Goal: Find specific page/section: Find specific page/section

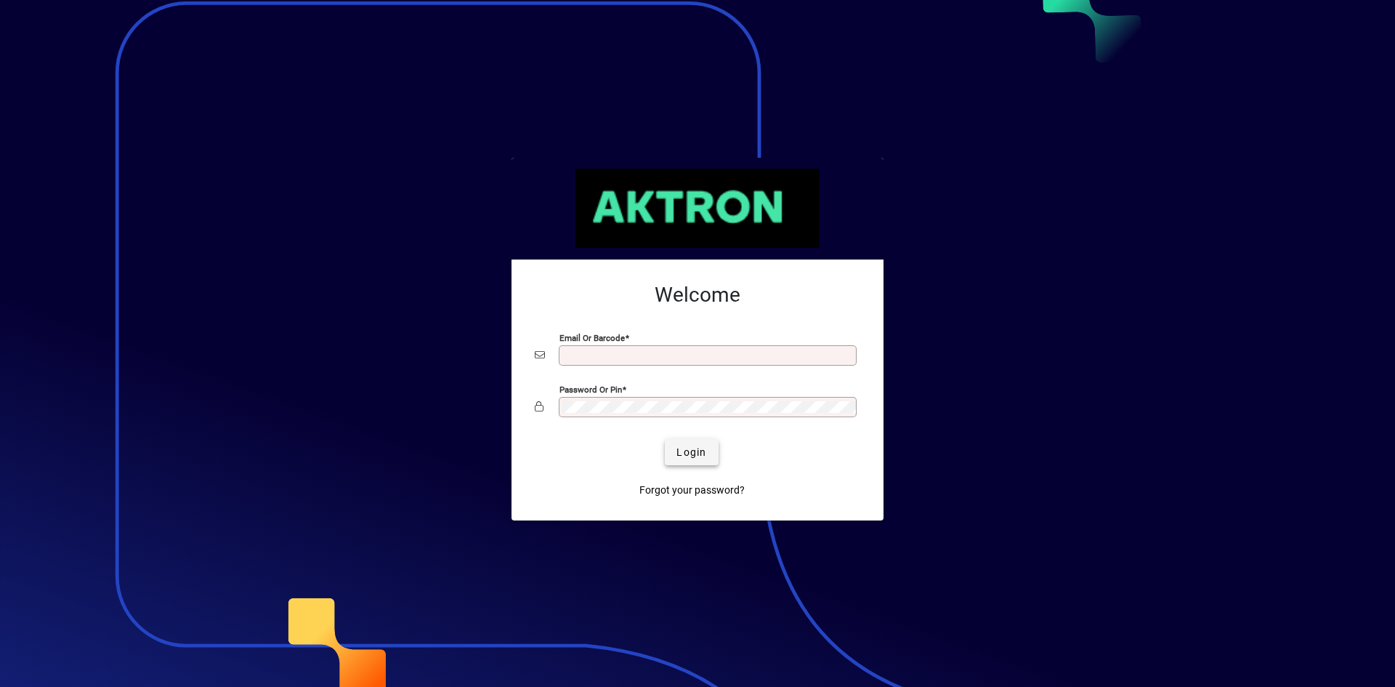
type input "**********"
click at [693, 451] on span "Login" at bounding box center [692, 452] width 30 height 15
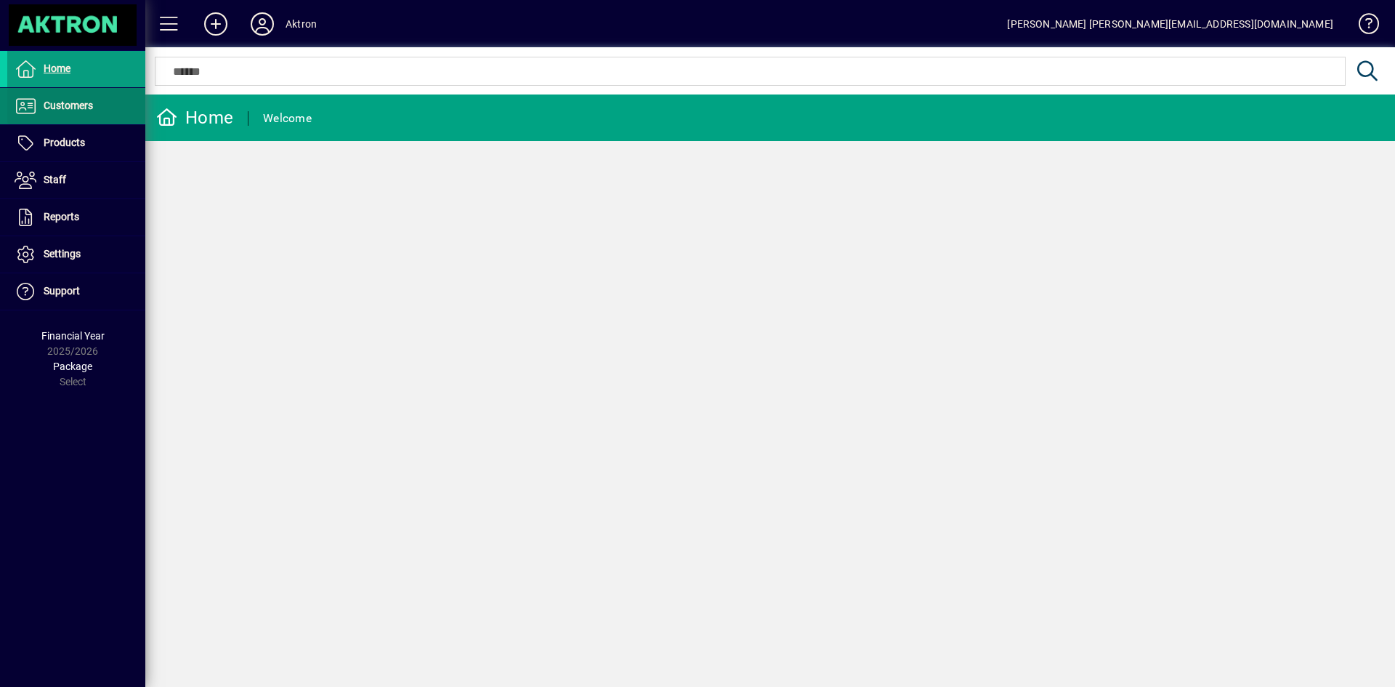
click at [91, 110] on span "Customers" at bounding box center [68, 106] width 49 height 12
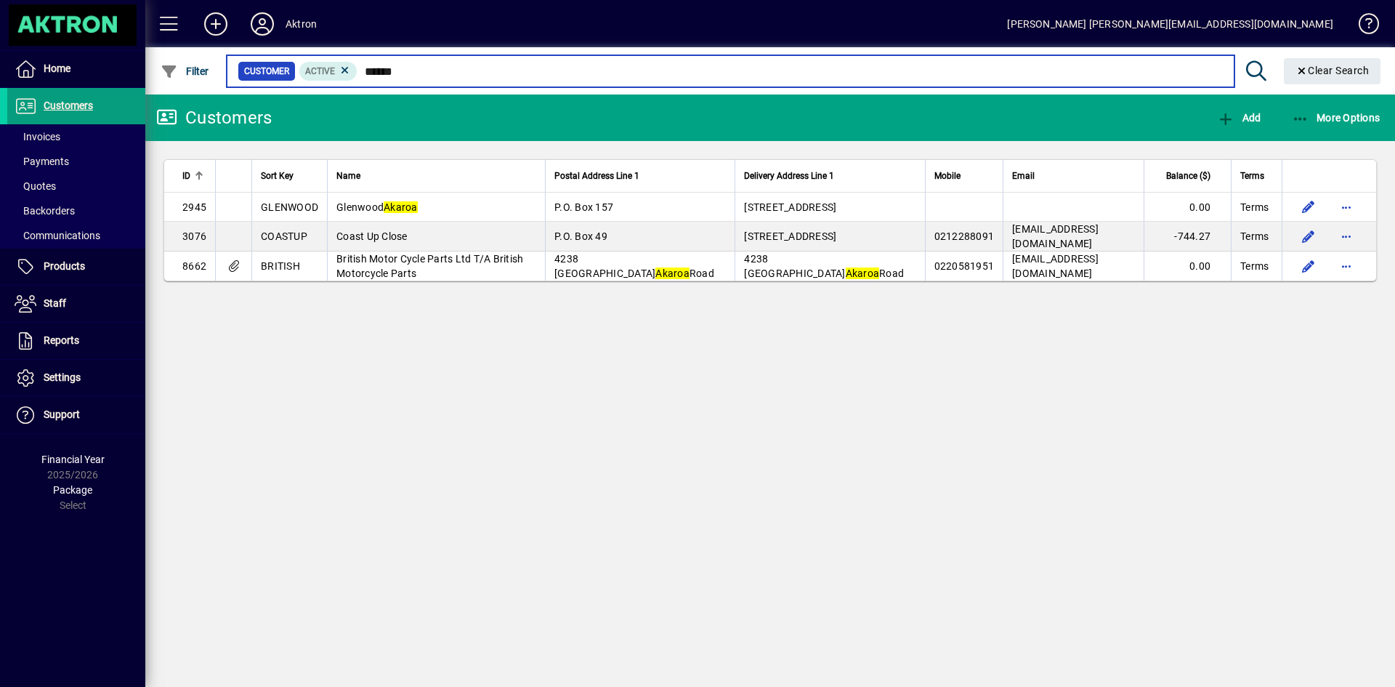
type input "******"
